Goal: Obtain resource: Obtain resource

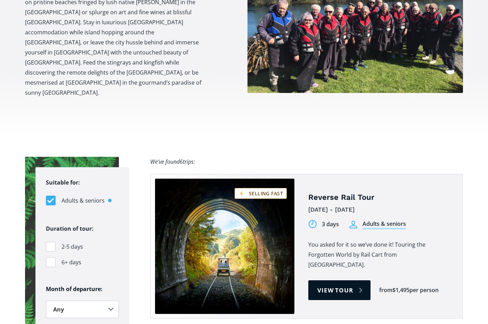
scroll to position [347, 0]
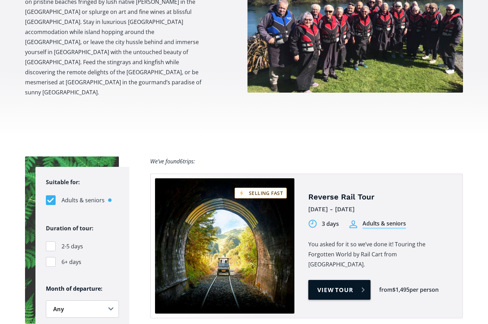
click at [352, 280] on link "View tour" at bounding box center [339, 290] width 62 height 20
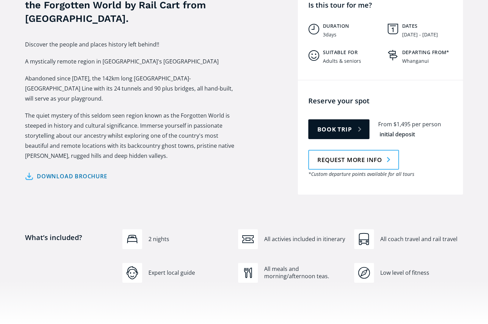
scroll to position [313, 0]
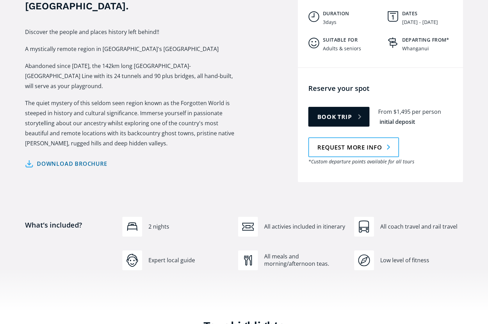
click at [91, 159] on link "Download brochure" at bounding box center [66, 164] width 82 height 10
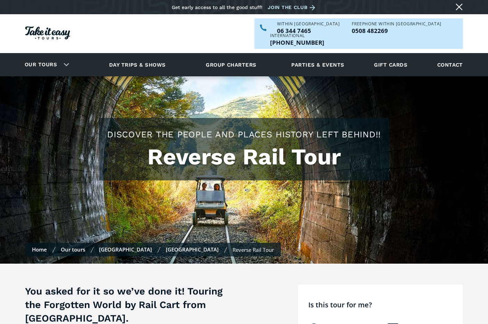
scroll to position [311, 0]
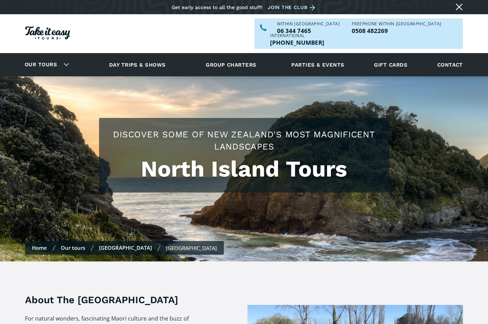
scroll to position [347, 0]
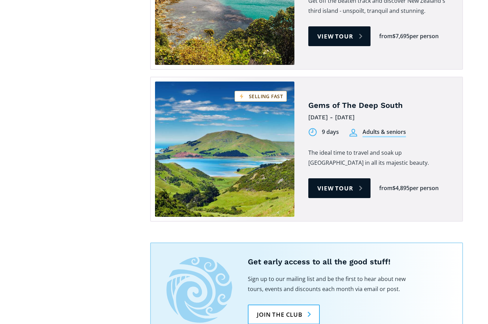
scroll to position [729, 0]
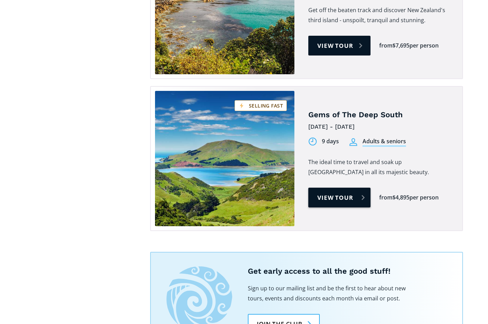
click at [346, 188] on link "View tour" at bounding box center [339, 198] width 62 height 20
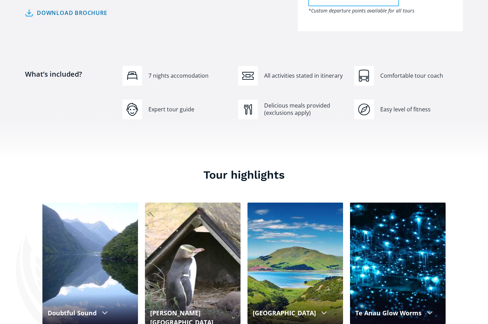
scroll to position [452, 0]
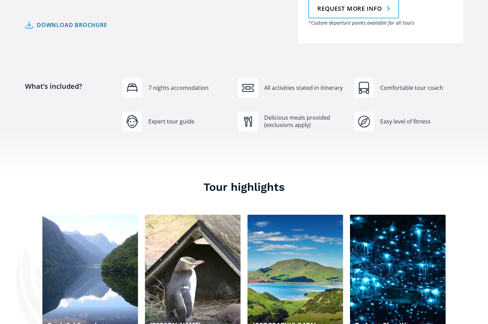
click at [72, 20] on link "Download brochure" at bounding box center [66, 25] width 82 height 10
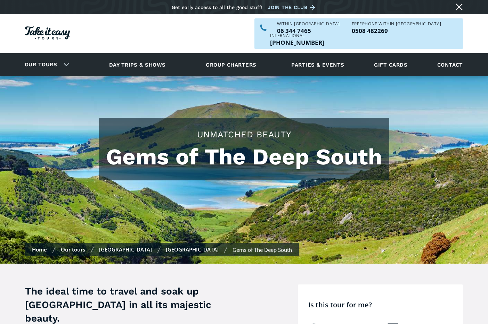
scroll to position [461, 0]
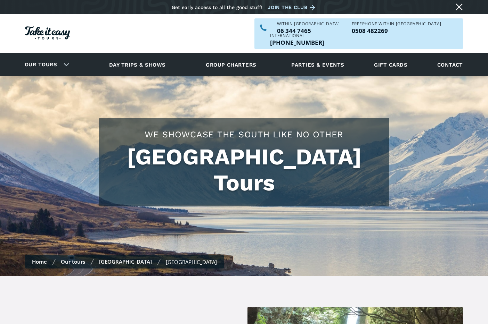
scroll to position [729, 0]
